Goal: Use online tool/utility: Use online tool/utility

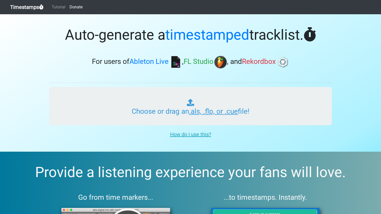
click at [163, 111] on input "Choose or drag an .als, .flp, or .cue file!" at bounding box center [190, 106] width 283 height 38
click at [202, 114] on input "Choose or drag an .als, .flp, or .cue file!" at bounding box center [190, 106] width 283 height 38
type input "C:\fakepath\SSR 06.als"
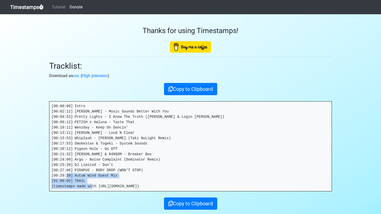
drag, startPoint x: 155, startPoint y: 185, endPoint x: 50, endPoint y: 182, distance: 104.9
click at [50, 182] on pre "[00:00:09] Intro [00:02:12] Andrew Lux - Music Sounds Better With You [00:04:53…" at bounding box center [190, 147] width 282 height 90
click at [187, 199] on button "Copy to Clipboard" at bounding box center [190, 204] width 53 height 12
